Goal: Task Accomplishment & Management: Complete application form

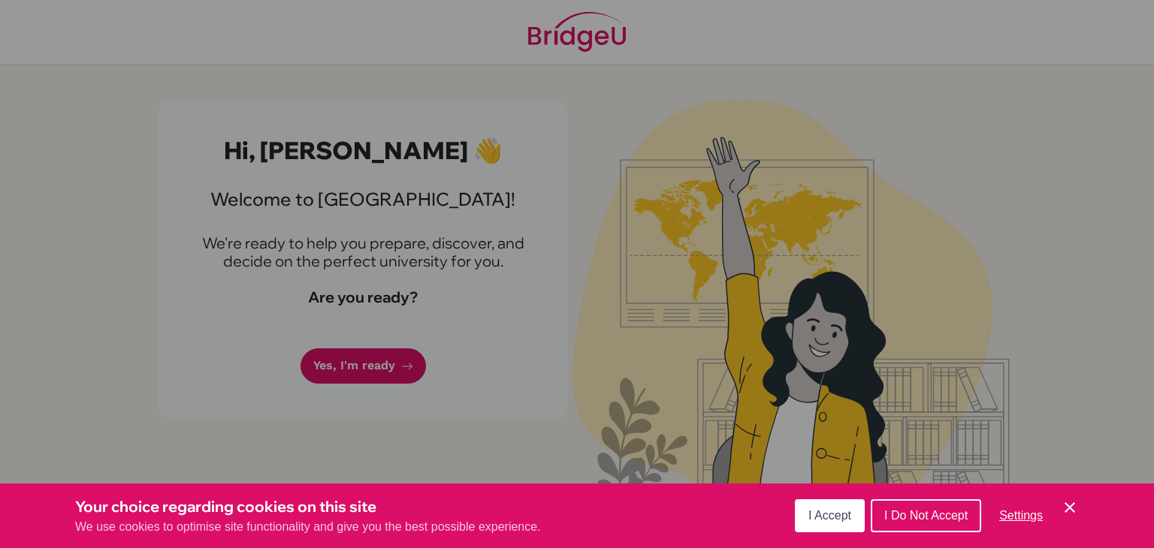
click at [850, 513] on span "I Accept" at bounding box center [829, 515] width 43 height 13
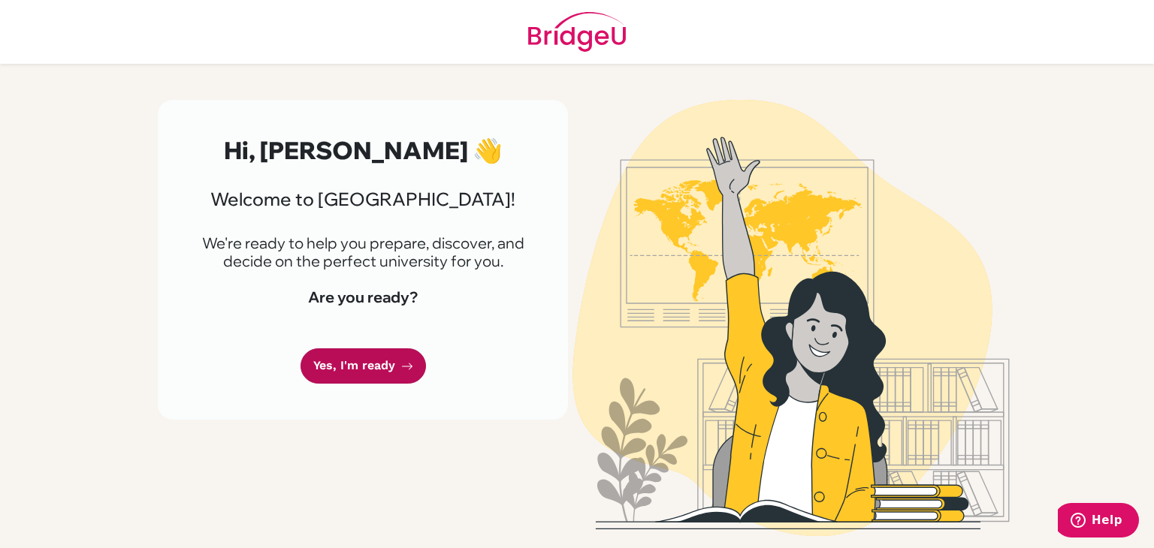
click at [407, 376] on link "Yes, I'm ready" at bounding box center [362, 366] width 125 height 35
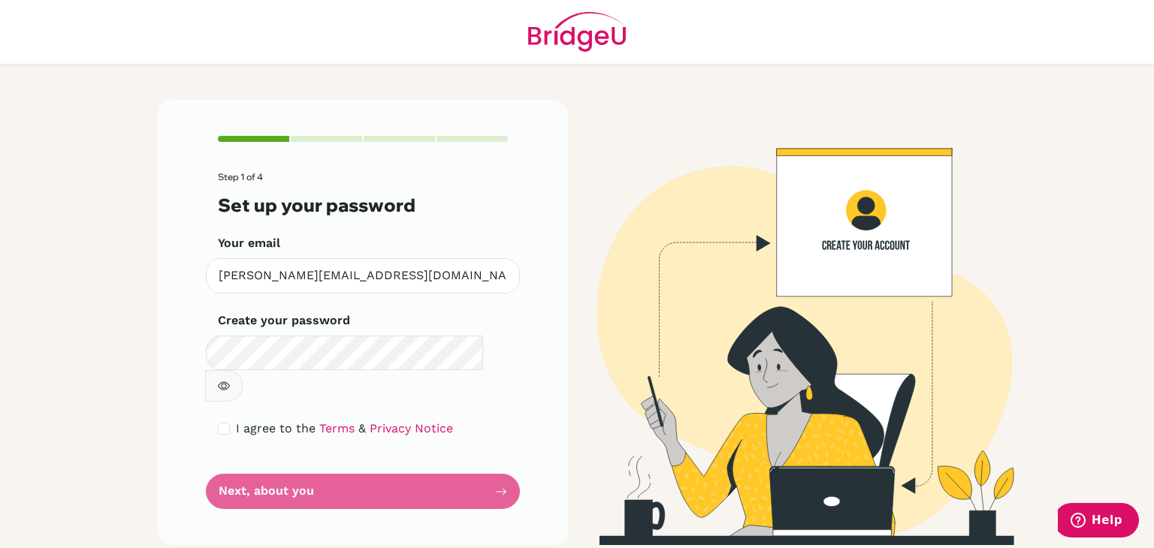
click at [343, 466] on form "Step 1 of 4 Set up your password Your email [PERSON_NAME][EMAIL_ADDRESS][DOMAIN…" at bounding box center [363, 340] width 290 height 337
click at [486, 449] on form "Step 1 of 4 Set up your password Your email [PERSON_NAME][EMAIL_ADDRESS][DOMAIN…" at bounding box center [363, 340] width 290 height 337
click at [504, 457] on form "Step 1 of 4 Set up your password Your email [PERSON_NAME][EMAIL_ADDRESS][DOMAIN…" at bounding box center [363, 340] width 290 height 337
click at [230, 380] on icon "button" at bounding box center [224, 386] width 12 height 12
click at [228, 382] on icon "button" at bounding box center [223, 387] width 11 height 10
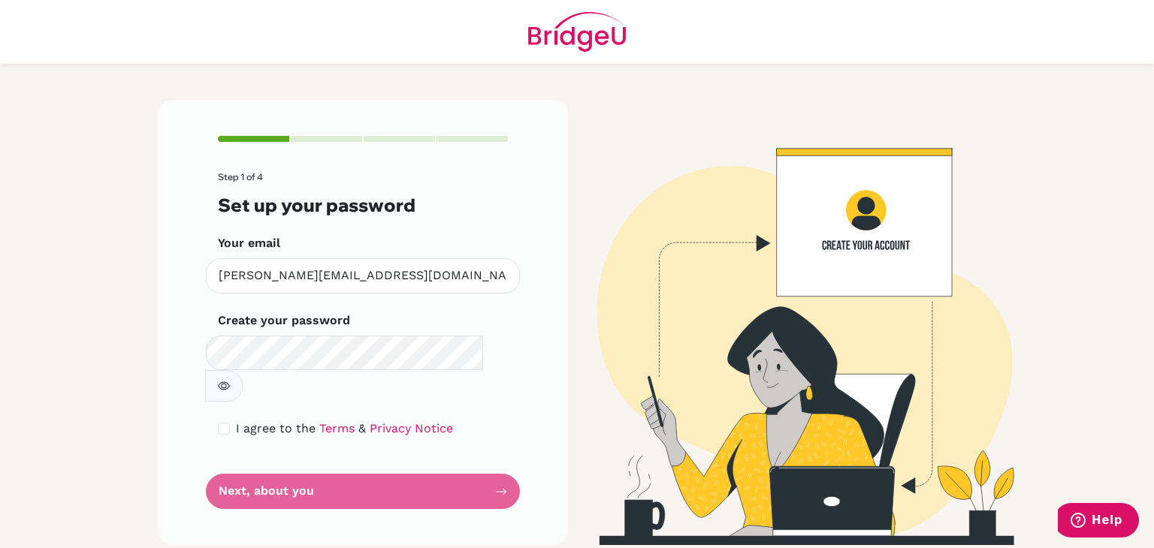
click at [230, 420] on div "I agree to the Terms & Privacy Notice" at bounding box center [363, 429] width 290 height 18
click at [224, 423] on input "checkbox" at bounding box center [224, 429] width 12 height 12
checkbox input "true"
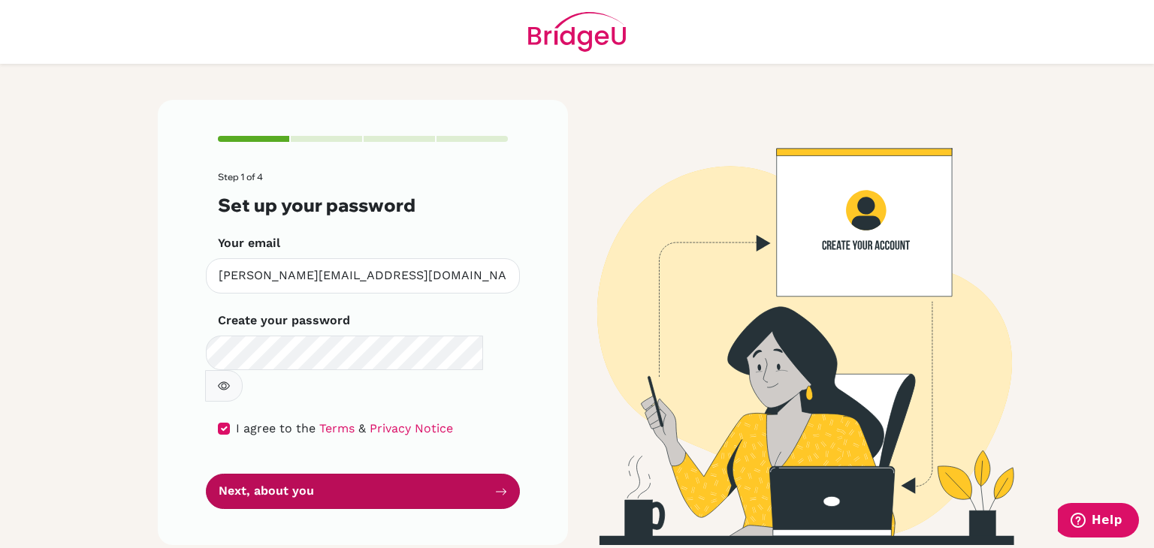
click at [264, 474] on button "Next, about you" at bounding box center [363, 491] width 314 height 35
